Goal: Information Seeking & Learning: Learn about a topic

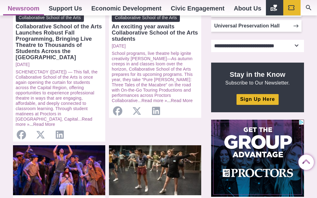
scroll to position [191, 0]
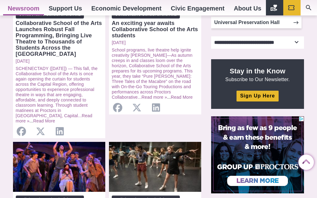
click at [38, 119] on link "Read More" at bounding box center [44, 121] width 22 height 5
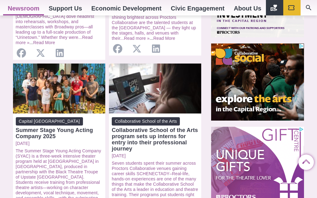
scroll to position [458, 0]
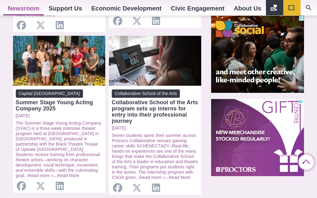
click at [76, 173] on link "Read More" at bounding box center [68, 175] width 22 height 5
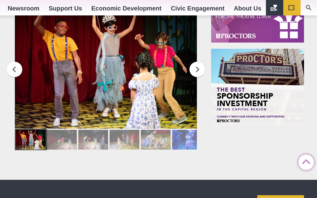
scroll to position [730, 0]
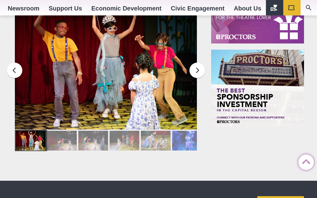
click at [160, 143] on div at bounding box center [156, 141] width 30 height 20
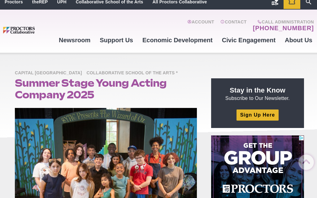
scroll to position [0, 0]
